Goal: Check status: Check status

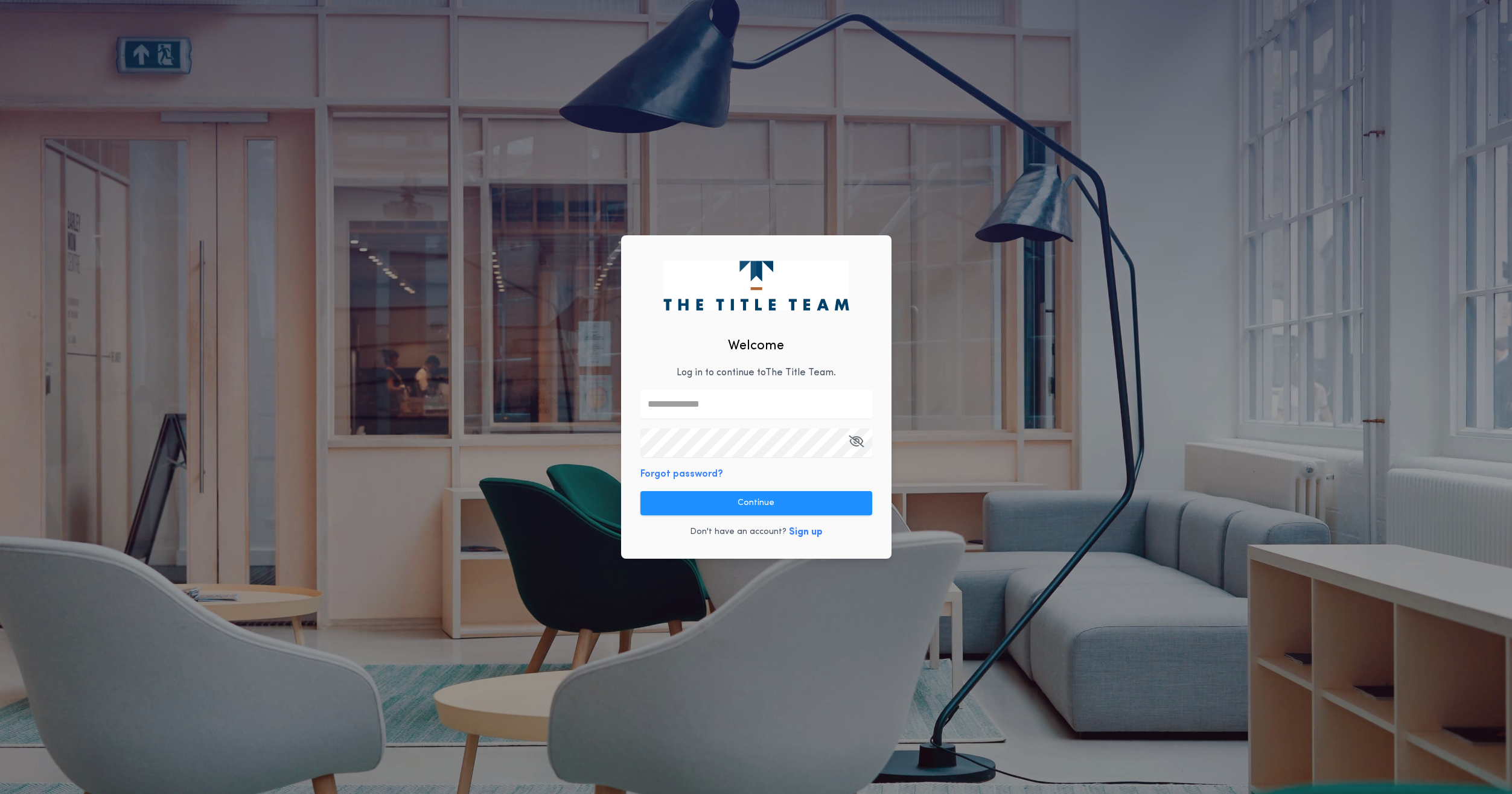
click at [748, 404] on input "text" at bounding box center [756, 405] width 232 height 29
type input "**********"
click at [772, 498] on button "Continue" at bounding box center [756, 504] width 232 height 24
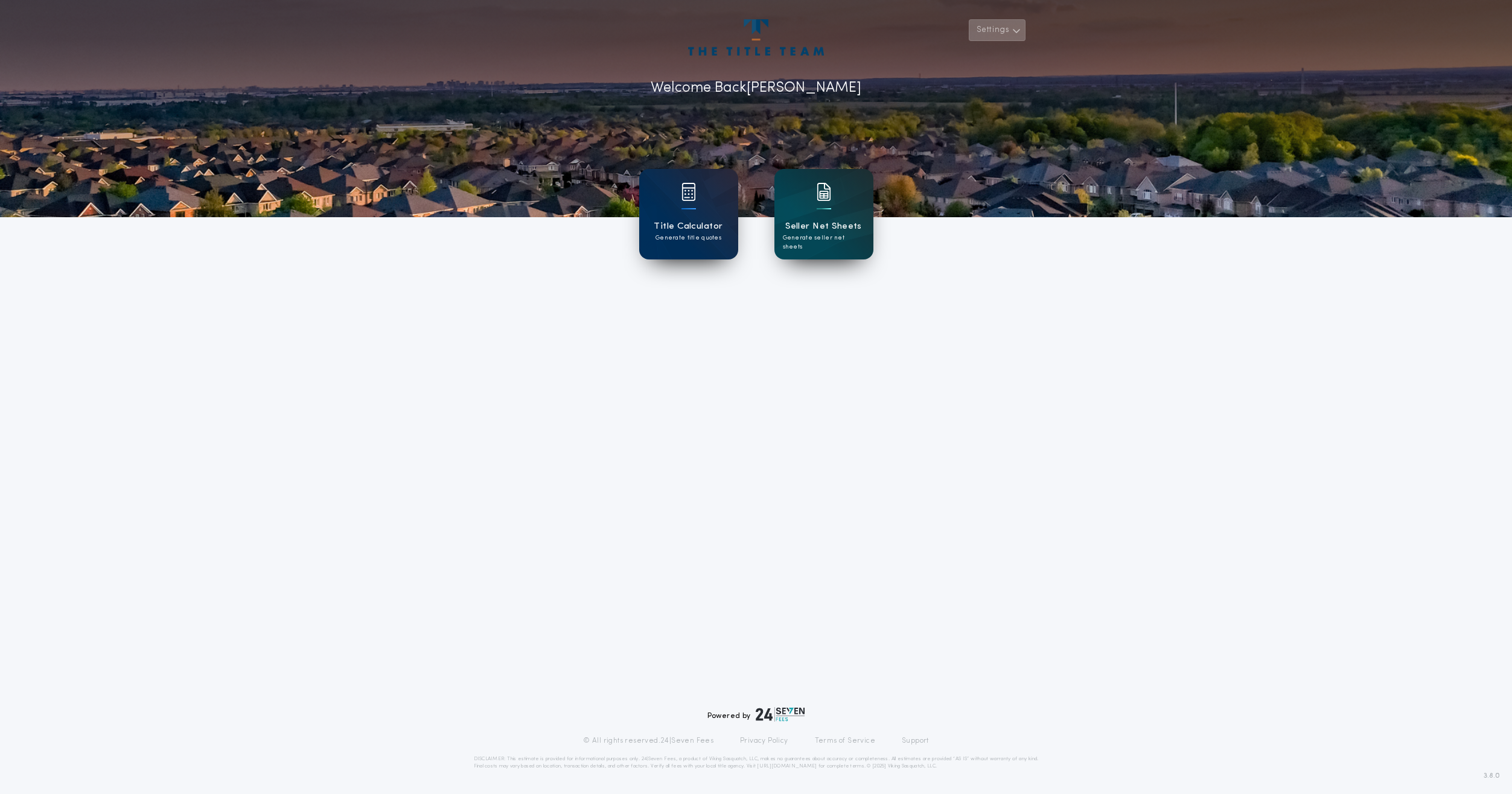
click at [1019, 26] on icon "button" at bounding box center [1016, 31] width 9 height 14
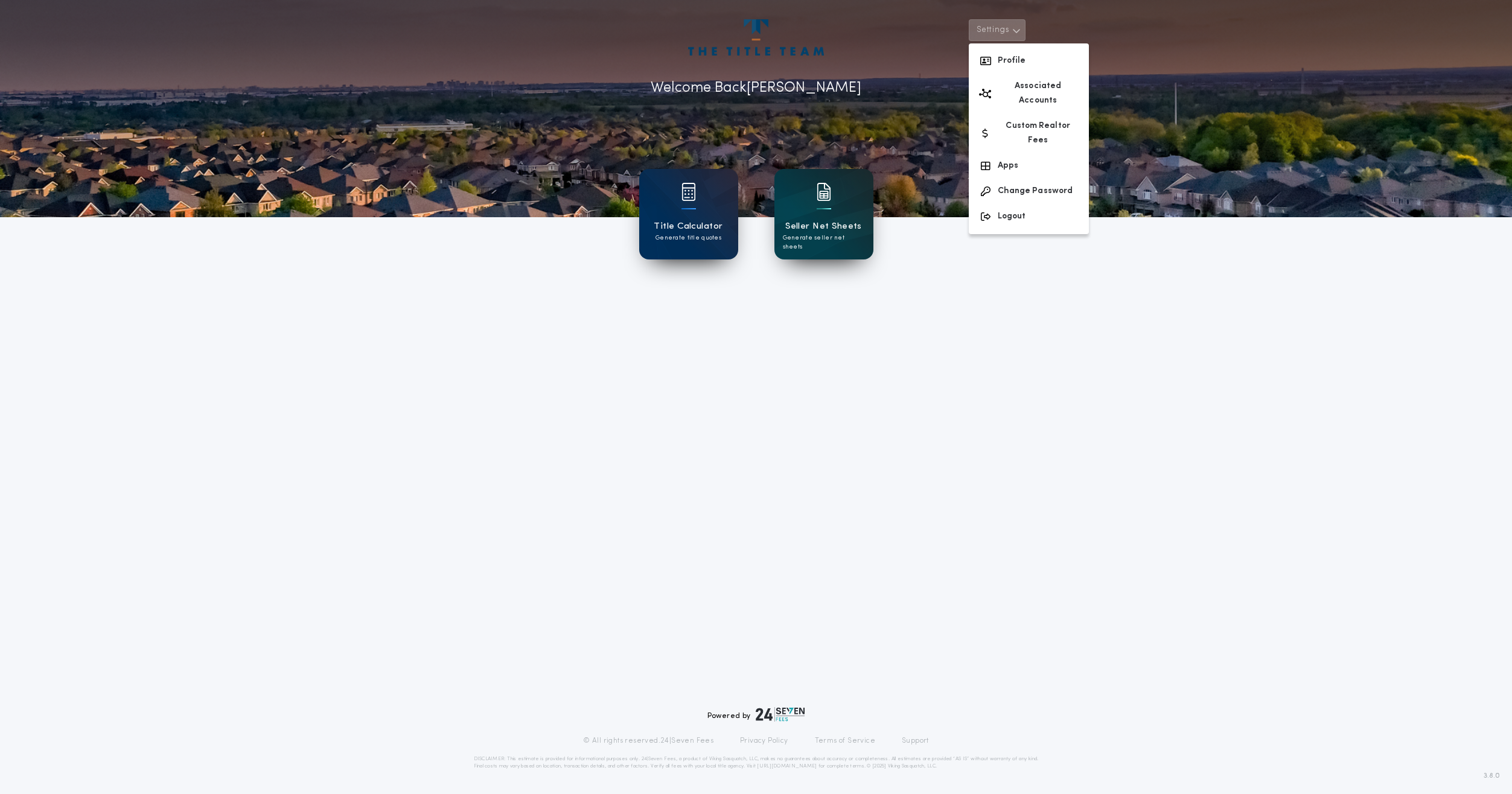
click at [826, 221] on h1 "Seller Net Sheets" at bounding box center [823, 226] width 76 height 14
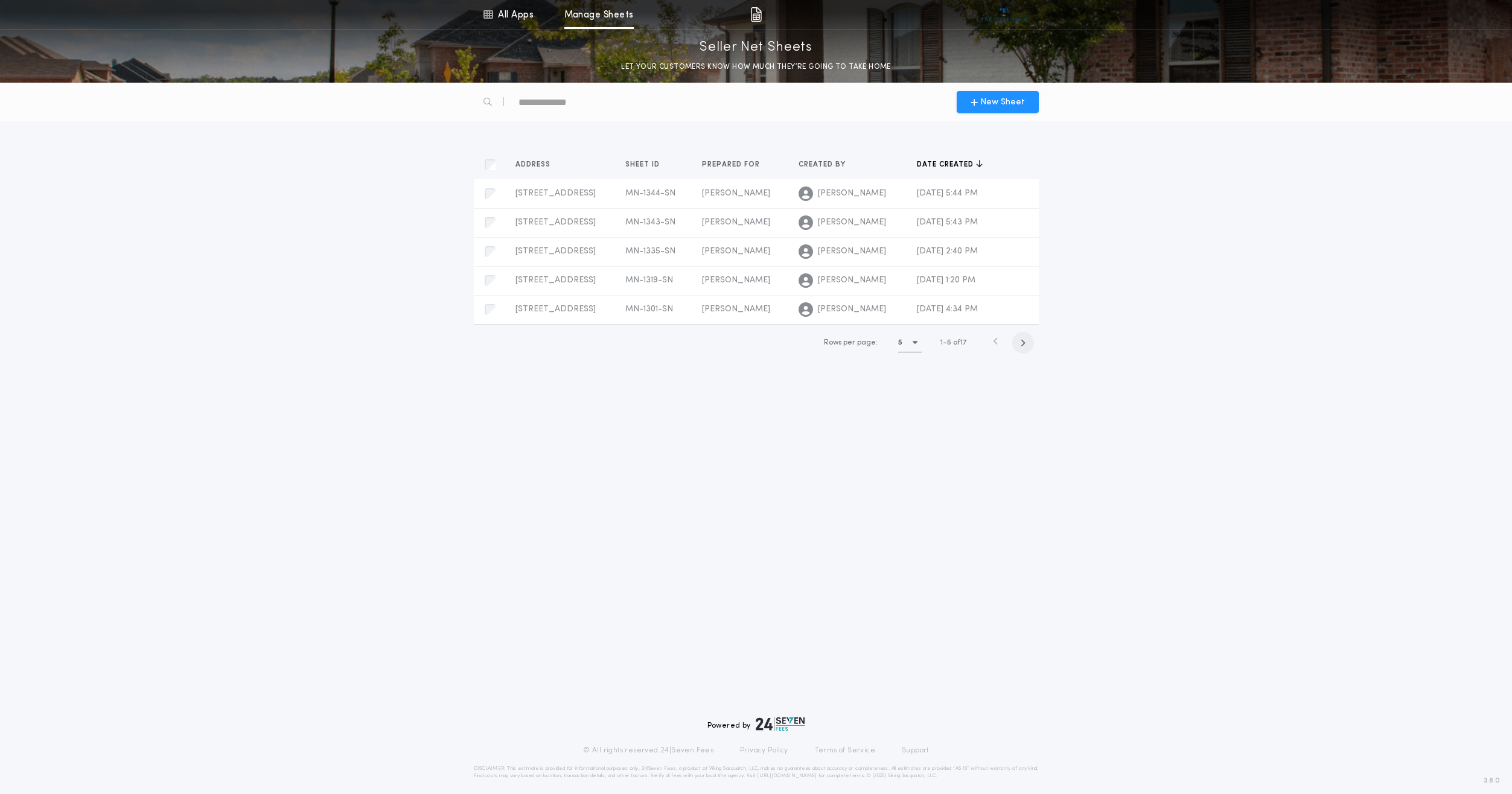
click at [1021, 341] on icon "button" at bounding box center [1023, 343] width 6 height 9
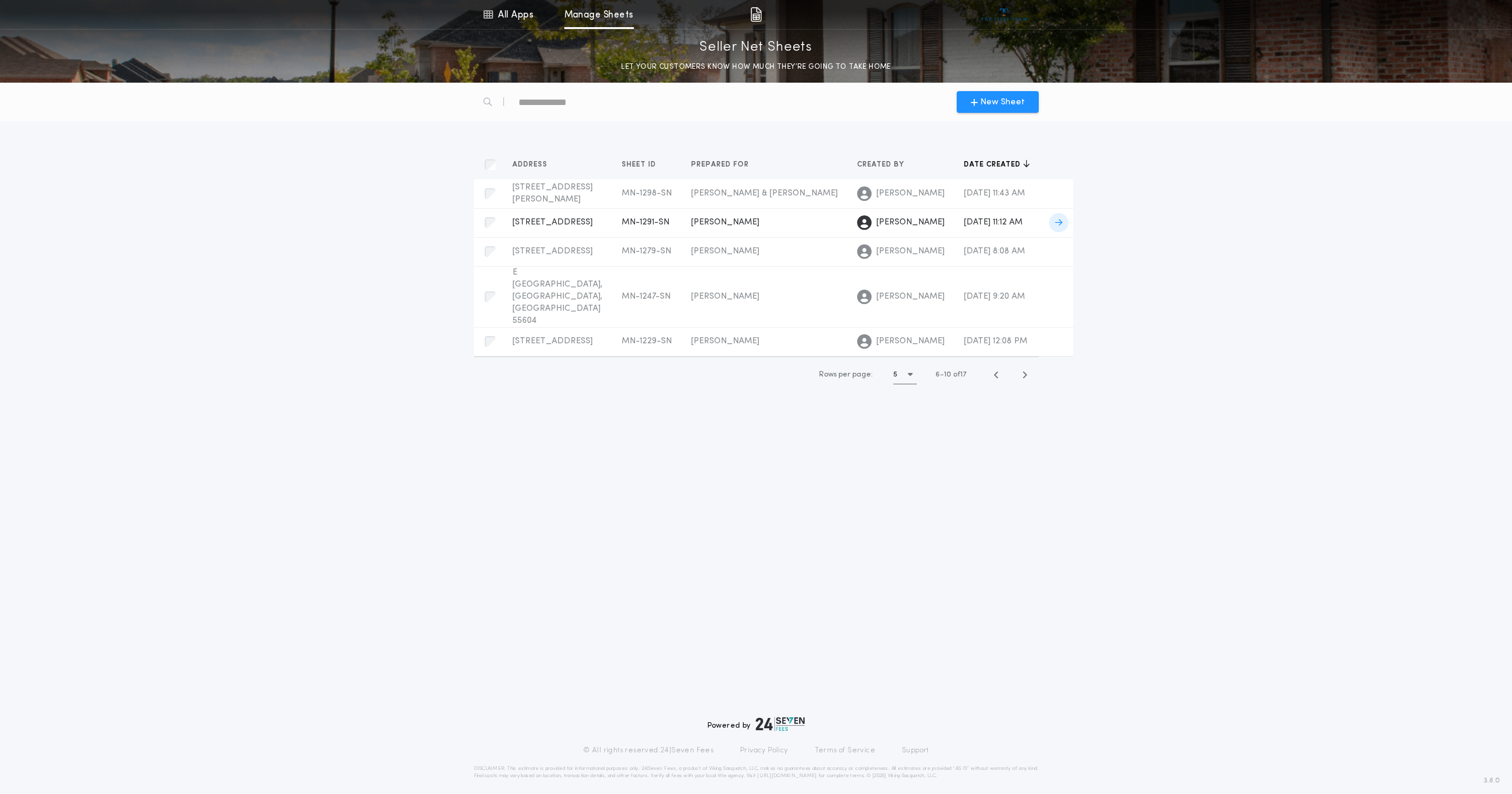
click at [585, 224] on div "[STREET_ADDRESS]-SN Prepared for" at bounding box center [558, 222] width 90 height 12
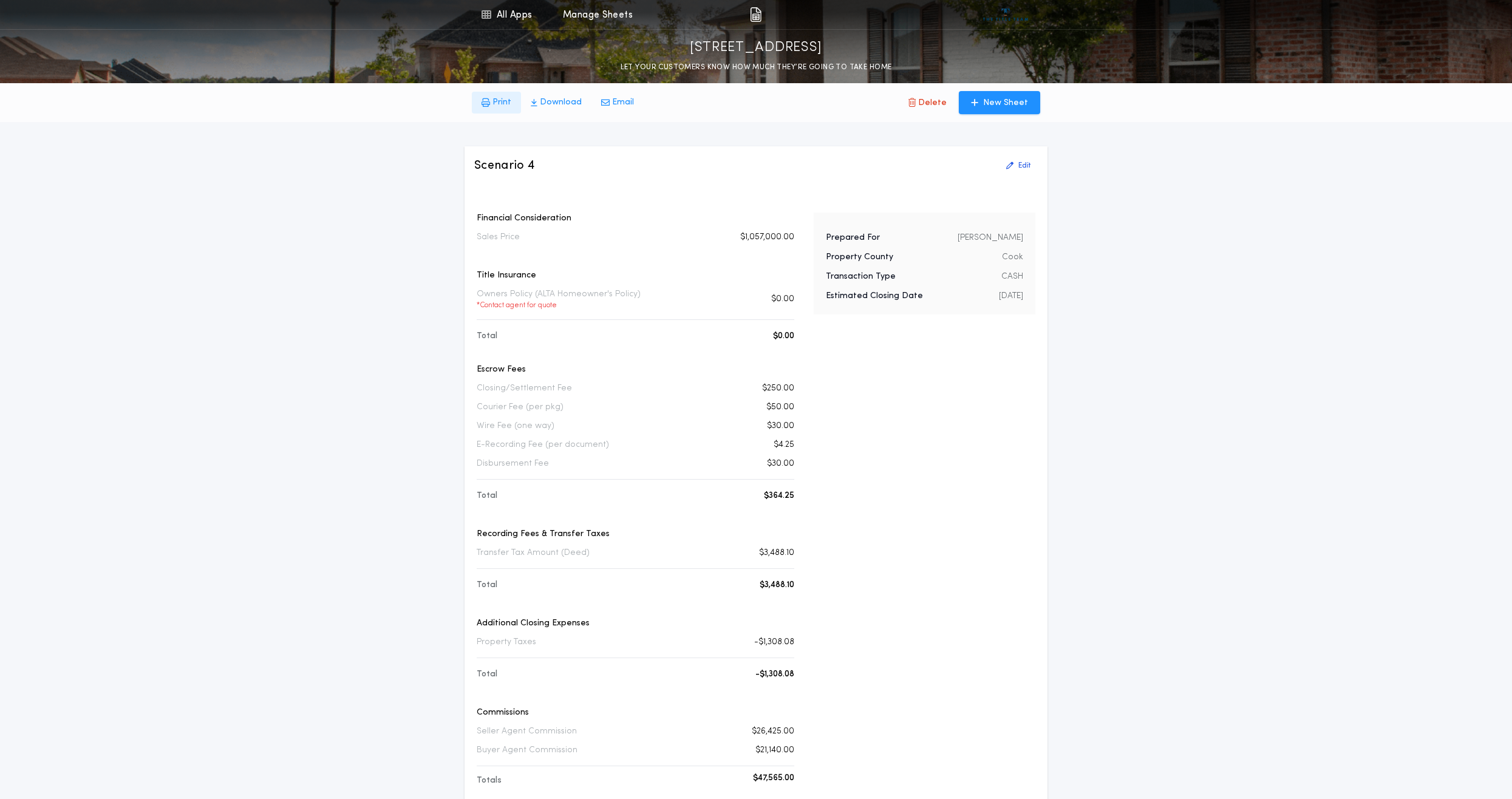
click at [487, 102] on icon "button" at bounding box center [486, 103] width 9 height 9
